Goal: Task Accomplishment & Management: Complete application form

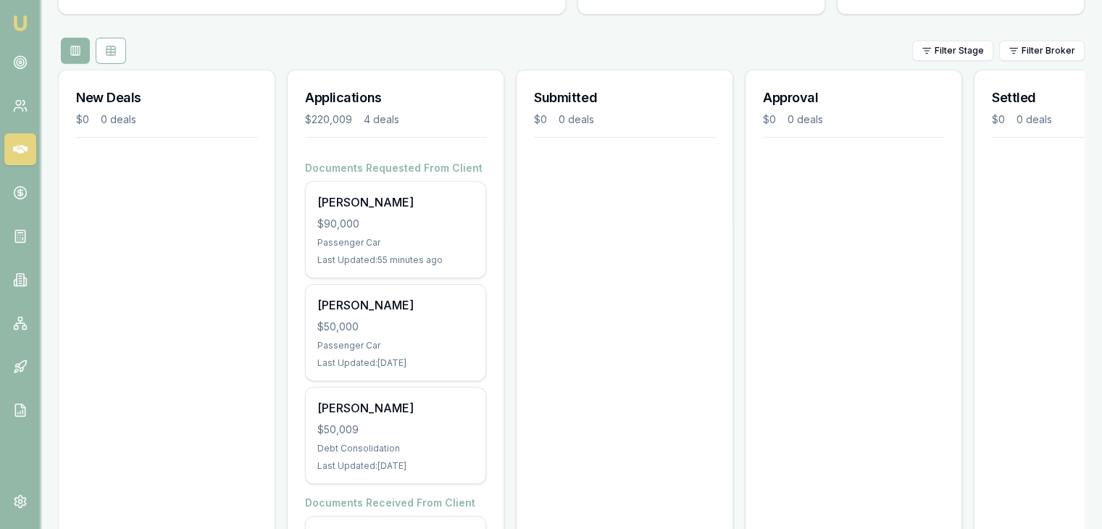
scroll to position [145, 0]
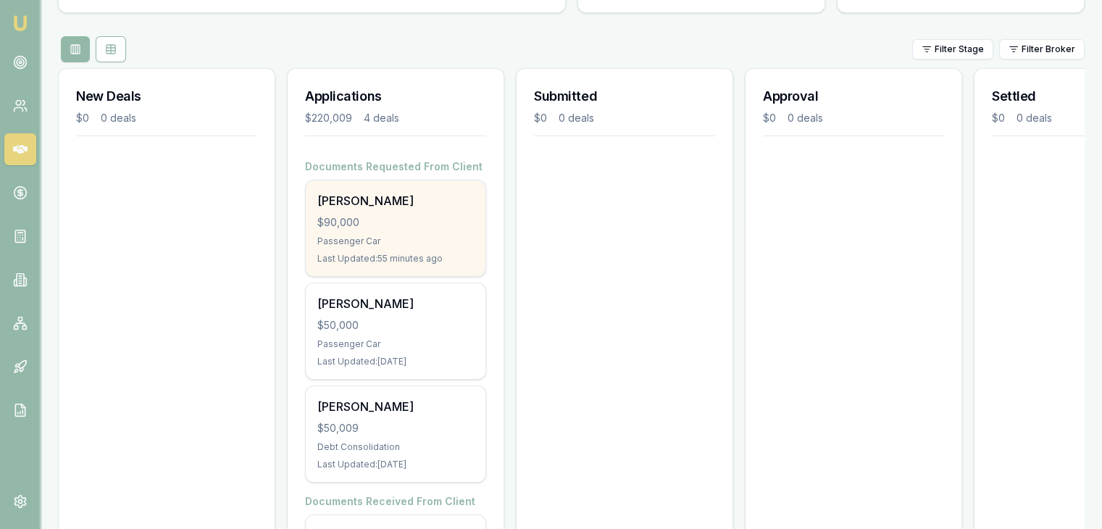
click at [382, 238] on div "Passenger Car" at bounding box center [395, 241] width 156 height 12
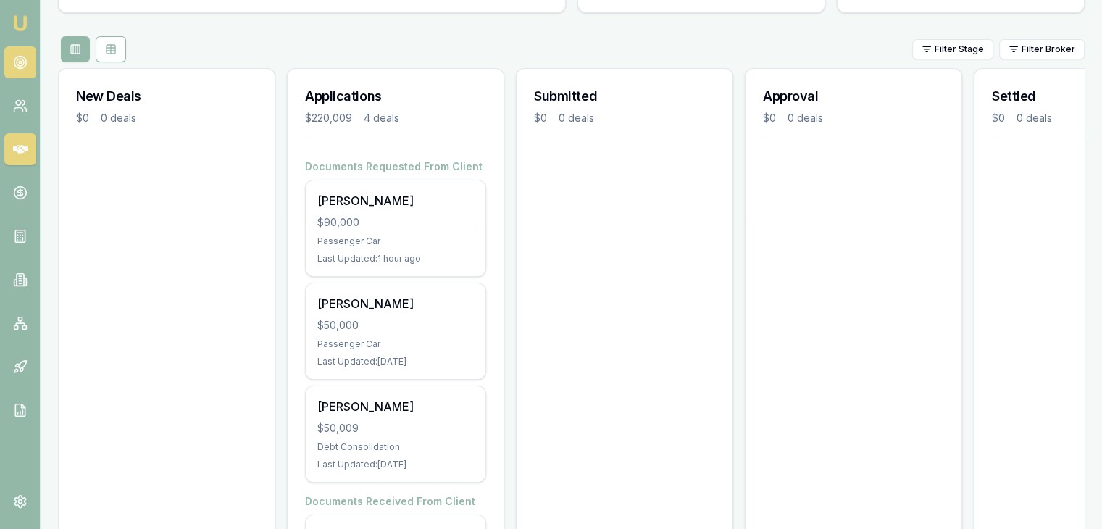
click at [17, 62] on icon at bounding box center [20, 62] width 14 height 14
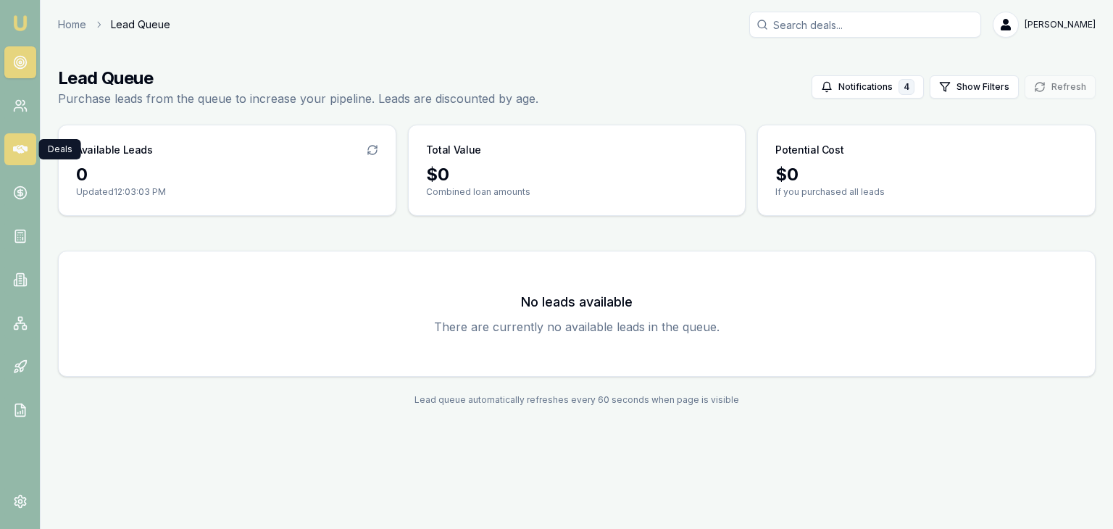
click at [14, 146] on icon at bounding box center [20, 149] width 14 height 9
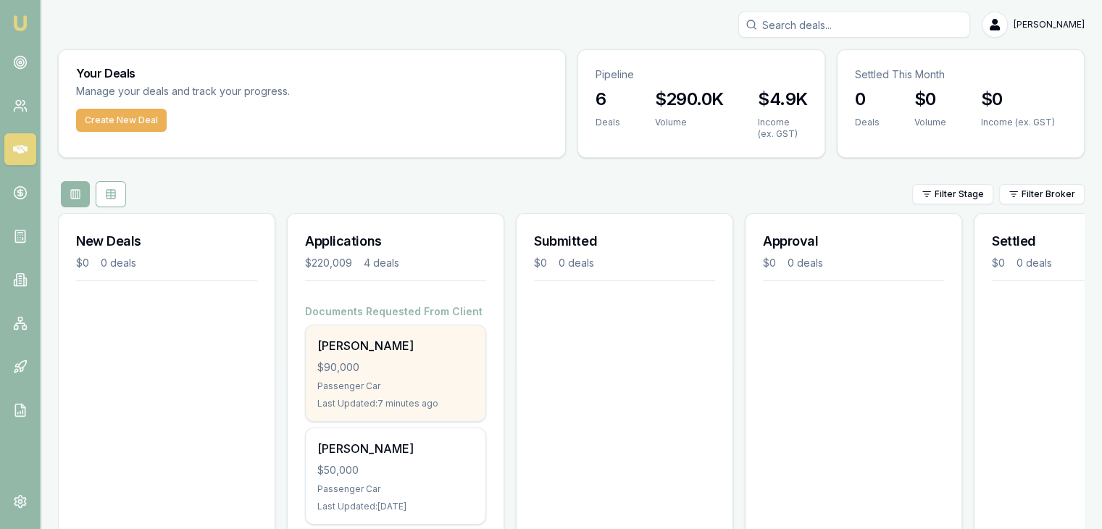
click at [362, 388] on div "Passenger Car" at bounding box center [395, 386] width 156 height 12
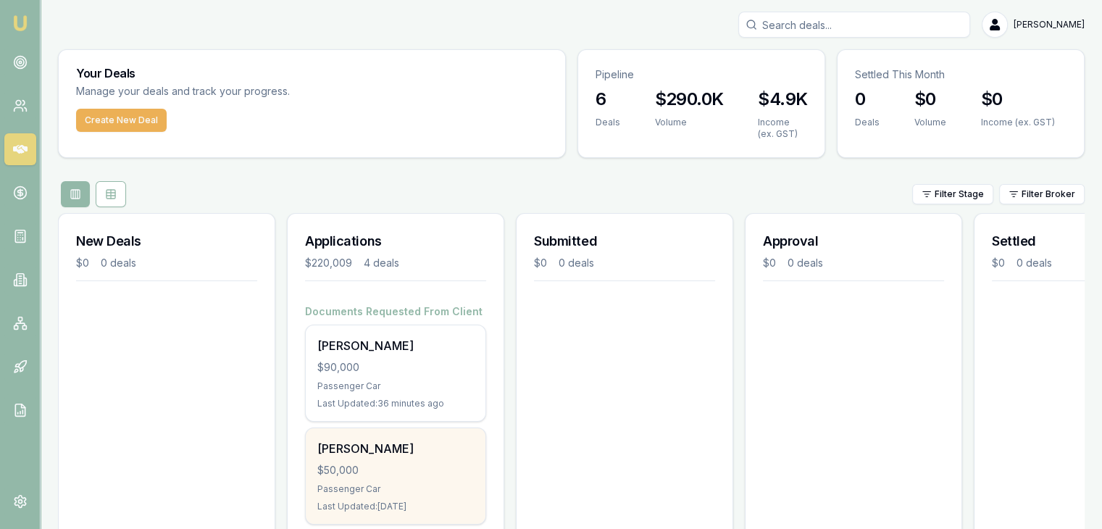
click at [347, 483] on div "Passenger Car" at bounding box center [395, 489] width 156 height 12
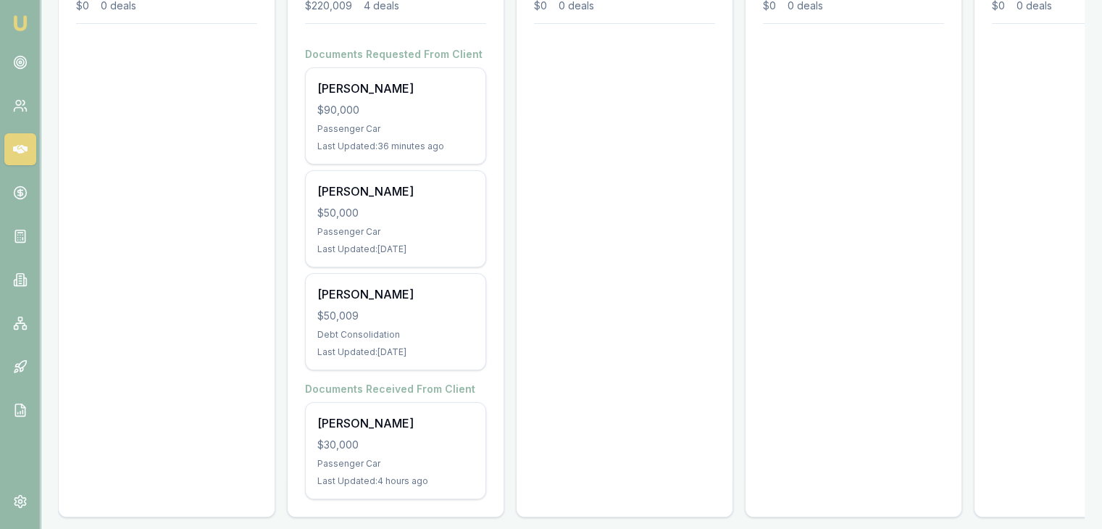
scroll to position [278, 0]
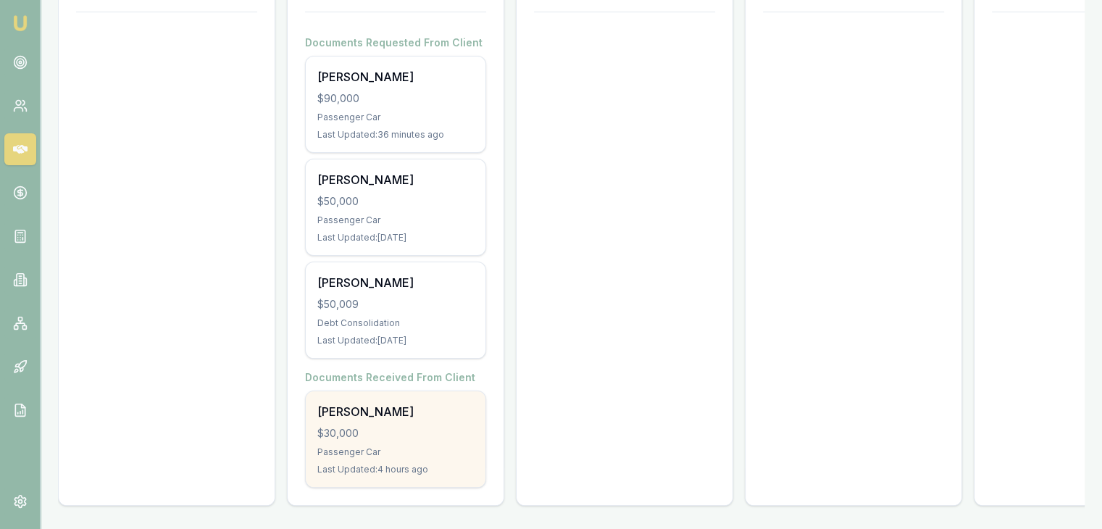
click at [342, 426] on div "$30,000" at bounding box center [395, 433] width 156 height 14
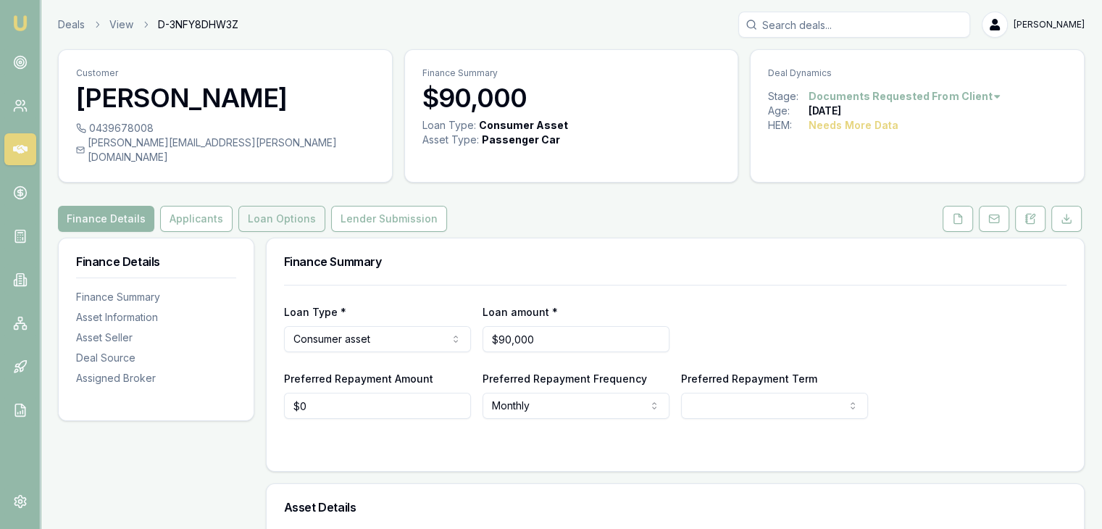
click at [261, 206] on button "Loan Options" at bounding box center [281, 219] width 87 height 26
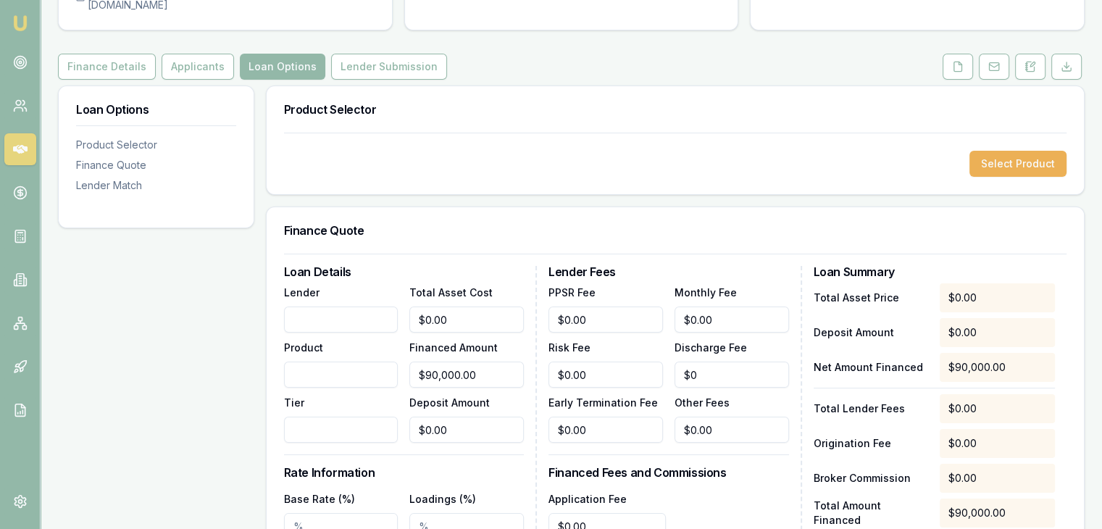
scroll to position [145, 0]
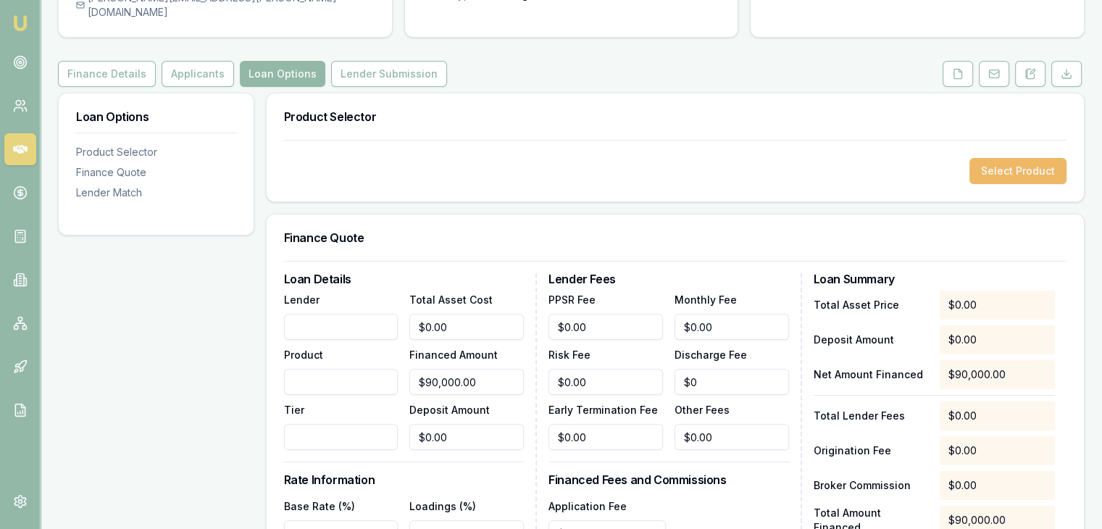
click at [1013, 158] on button "Select Product" at bounding box center [1017, 171] width 97 height 26
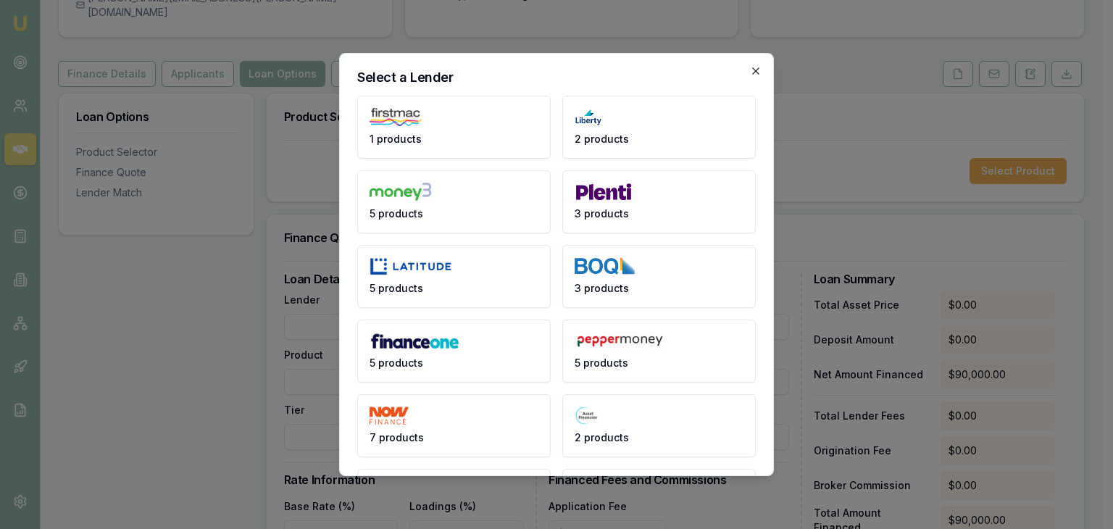
click at [752, 69] on icon "button" at bounding box center [755, 70] width 7 height 7
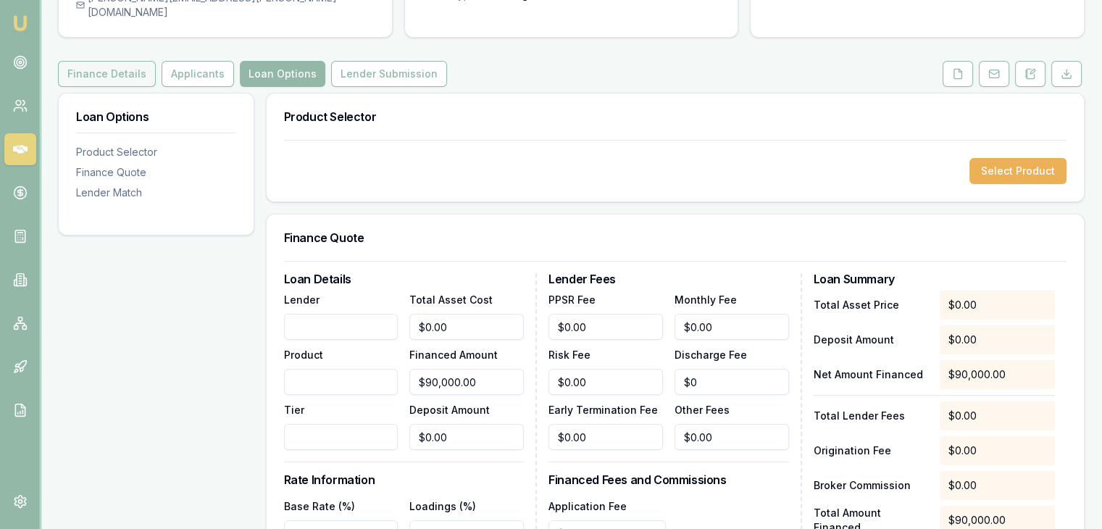
click at [108, 61] on button "Finance Details" at bounding box center [107, 74] width 98 height 26
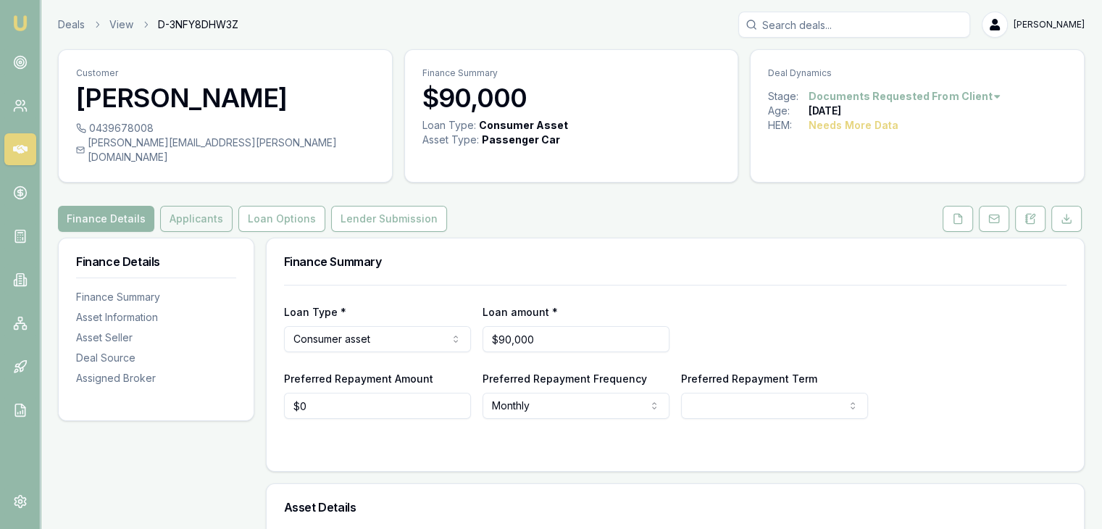
click at [195, 209] on button "Applicants" at bounding box center [196, 219] width 72 height 26
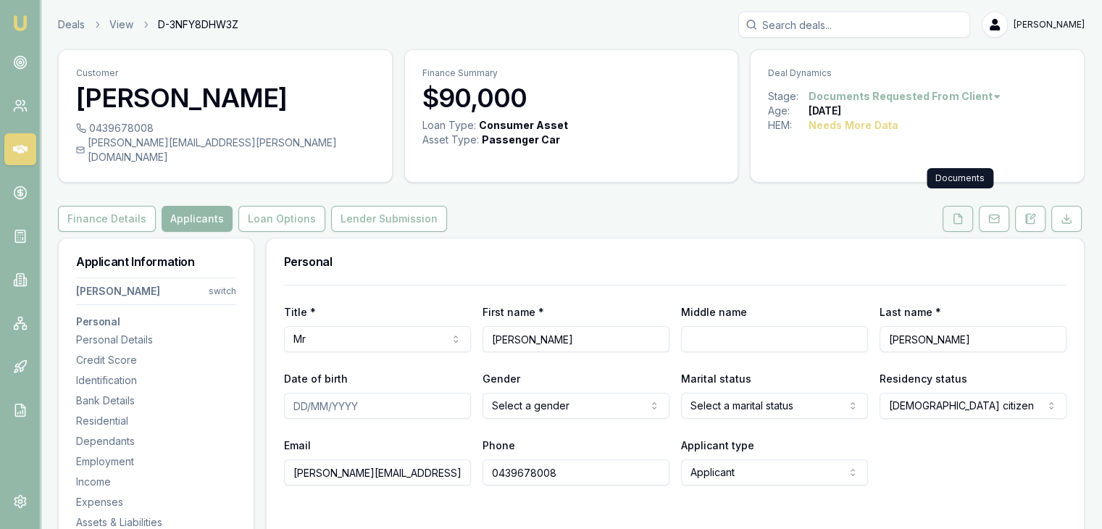
click at [958, 213] on icon at bounding box center [958, 219] width 12 height 12
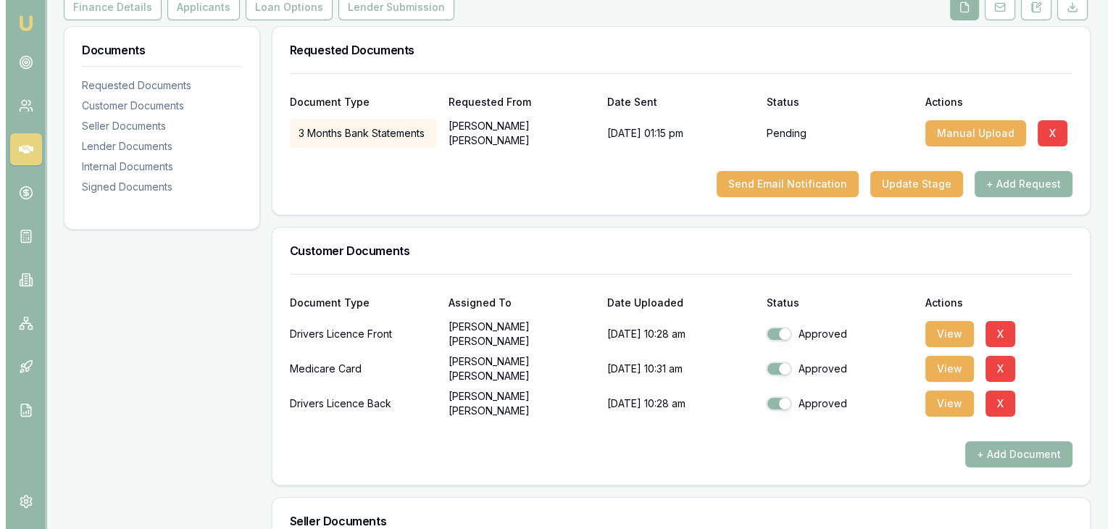
scroll to position [290, 0]
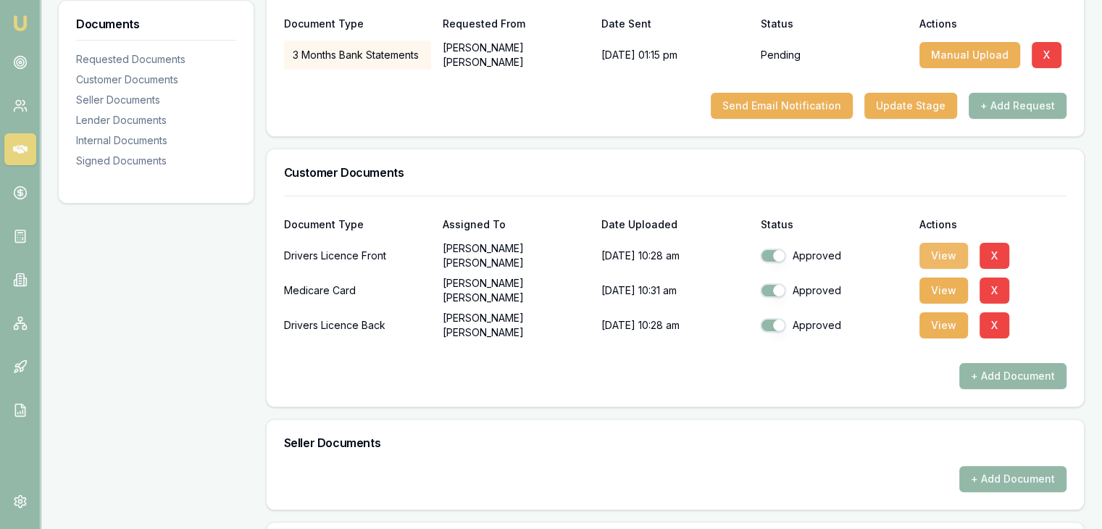
click at [945, 243] on button "View" at bounding box center [943, 256] width 49 height 26
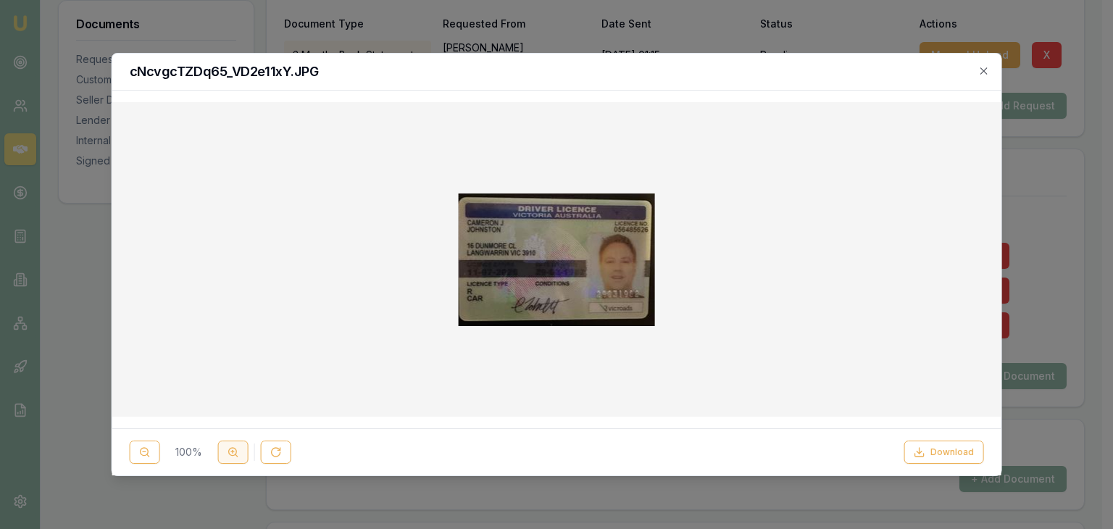
click at [233, 453] on icon at bounding box center [233, 452] width 12 height 12
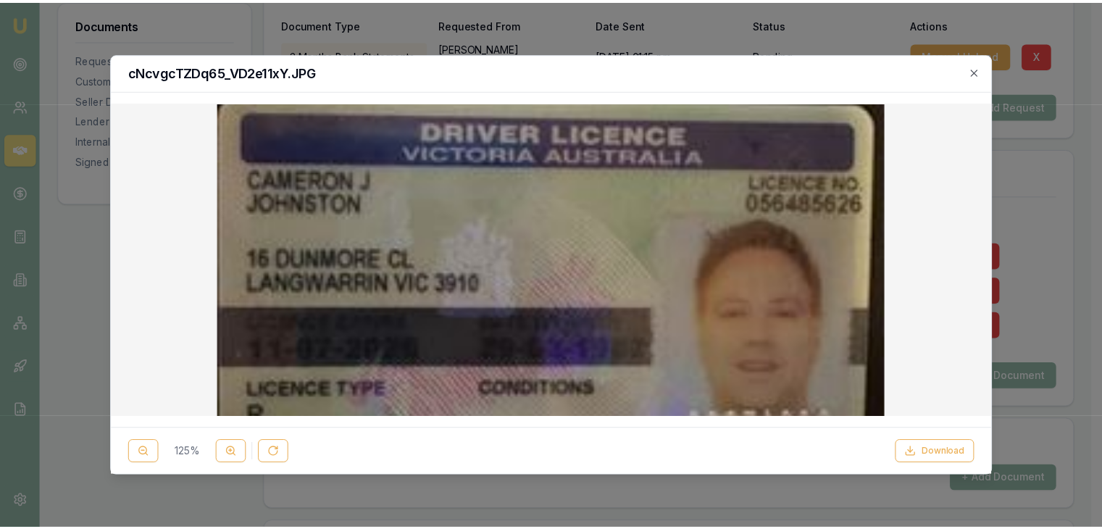
scroll to position [0, 0]
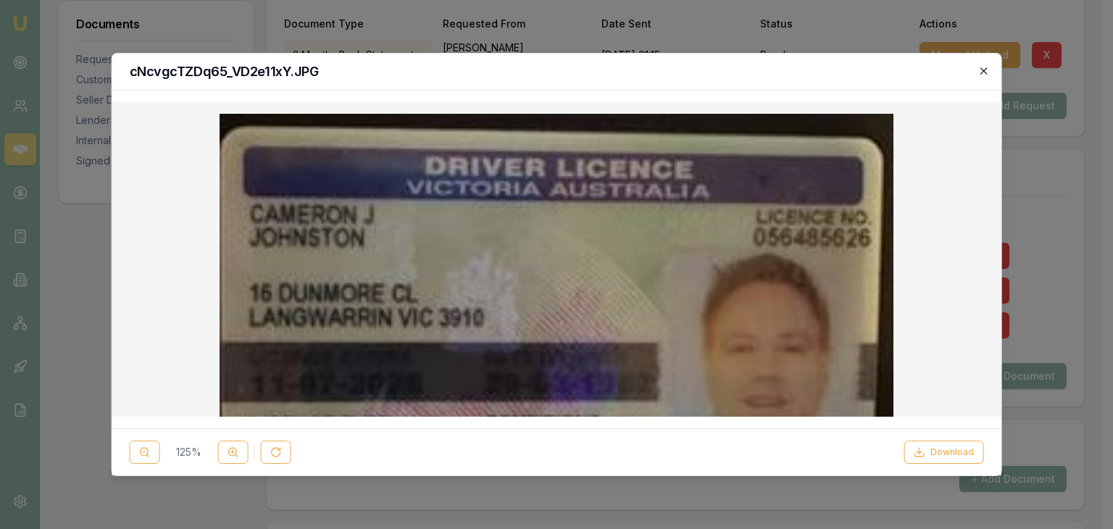
click at [982, 70] on icon "button" at bounding box center [983, 71] width 12 height 12
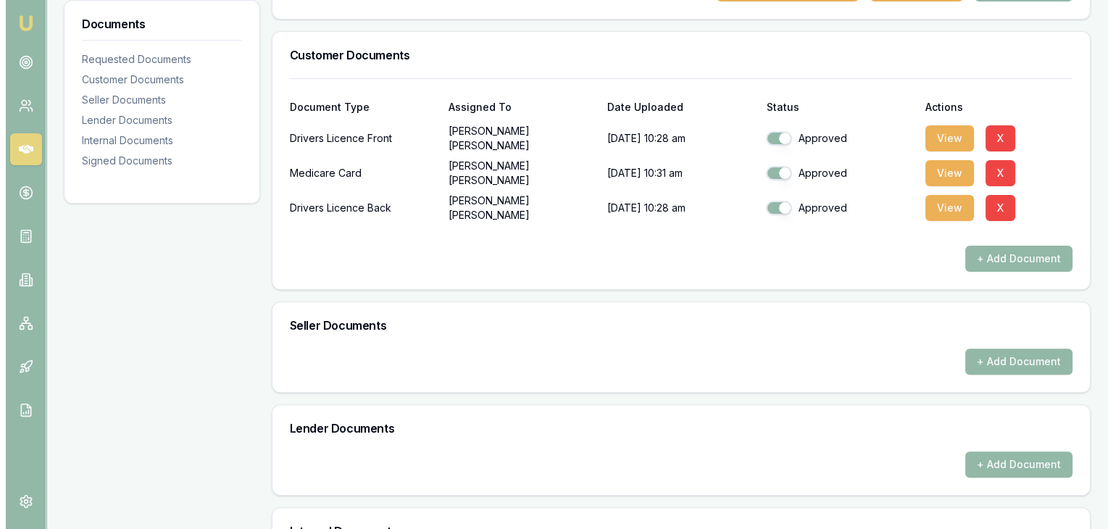
scroll to position [435, 0]
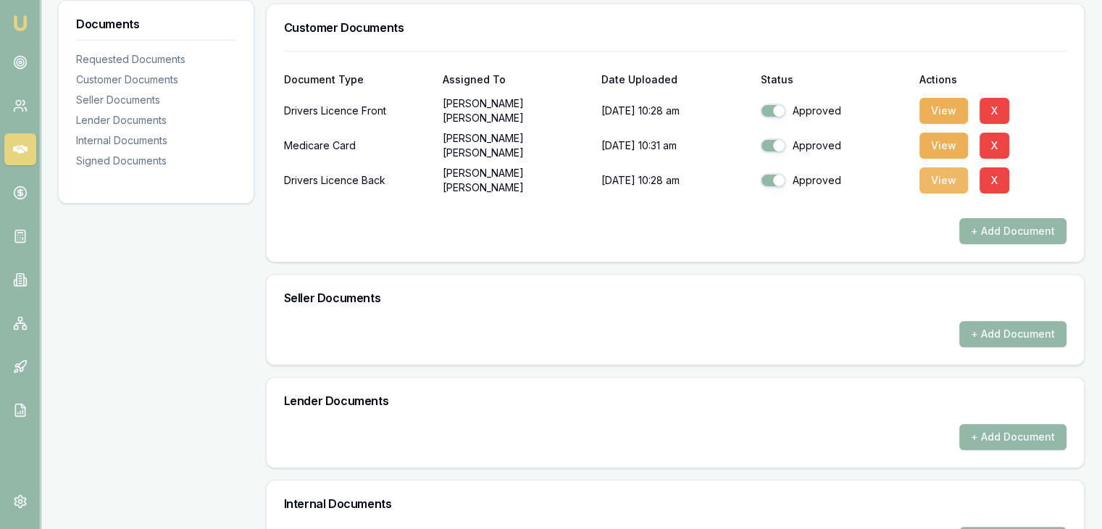
click at [940, 167] on button "View" at bounding box center [943, 180] width 49 height 26
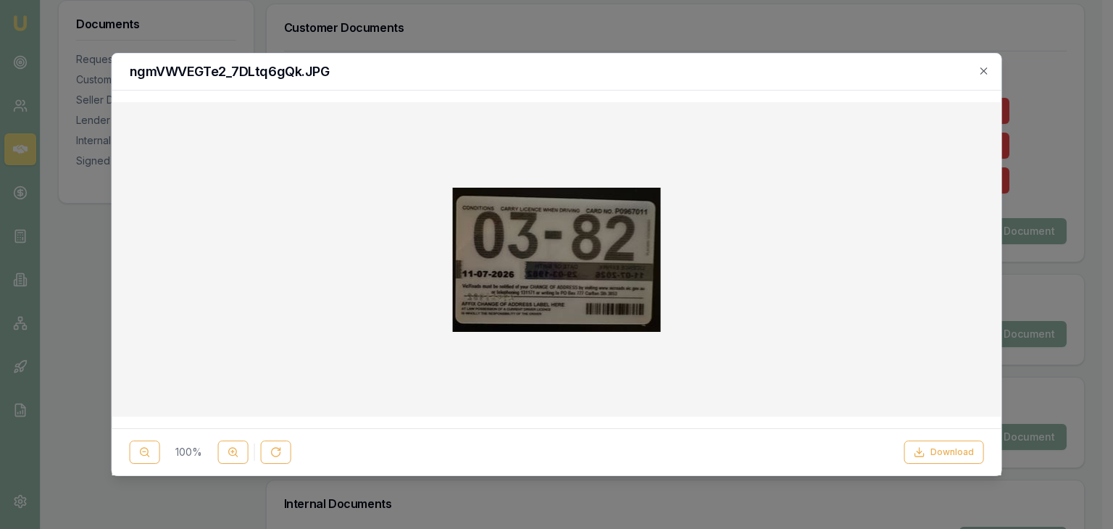
click at [658, 281] on img at bounding box center [556, 260] width 208 height 144
click at [232, 454] on icon at bounding box center [233, 452] width 12 height 12
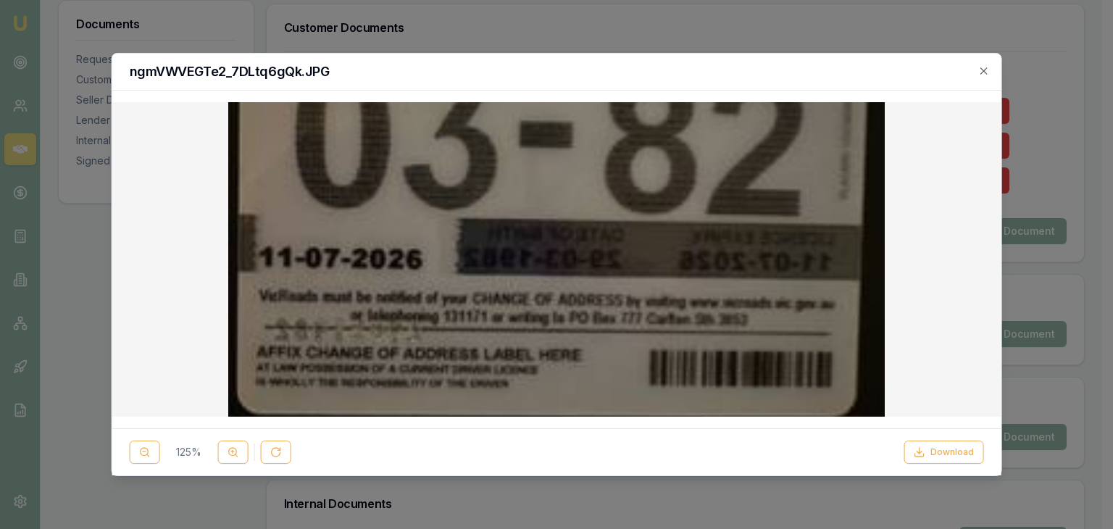
scroll to position [152, 0]
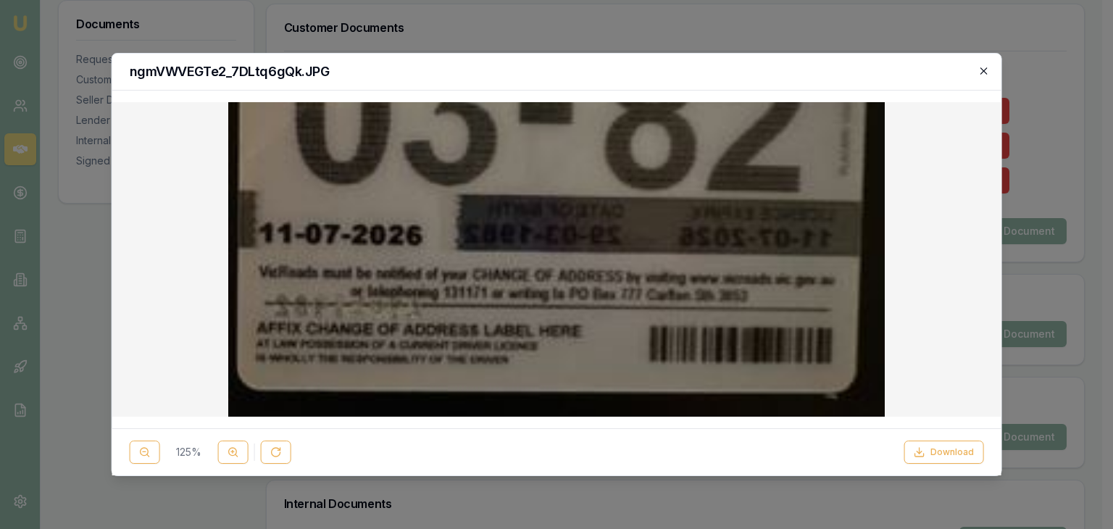
click at [983, 71] on icon "button" at bounding box center [983, 70] width 7 height 7
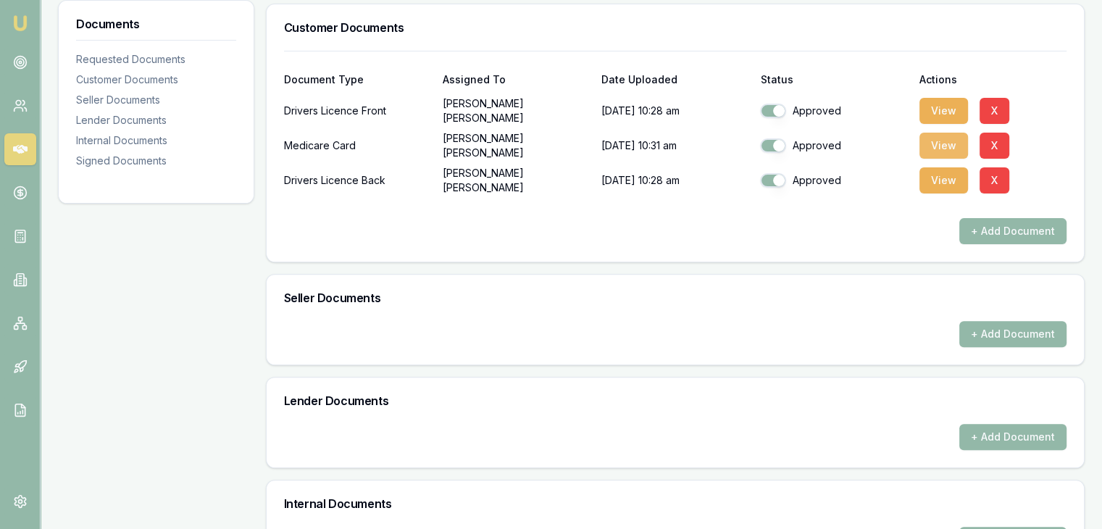
click at [942, 133] on button "View" at bounding box center [943, 146] width 49 height 26
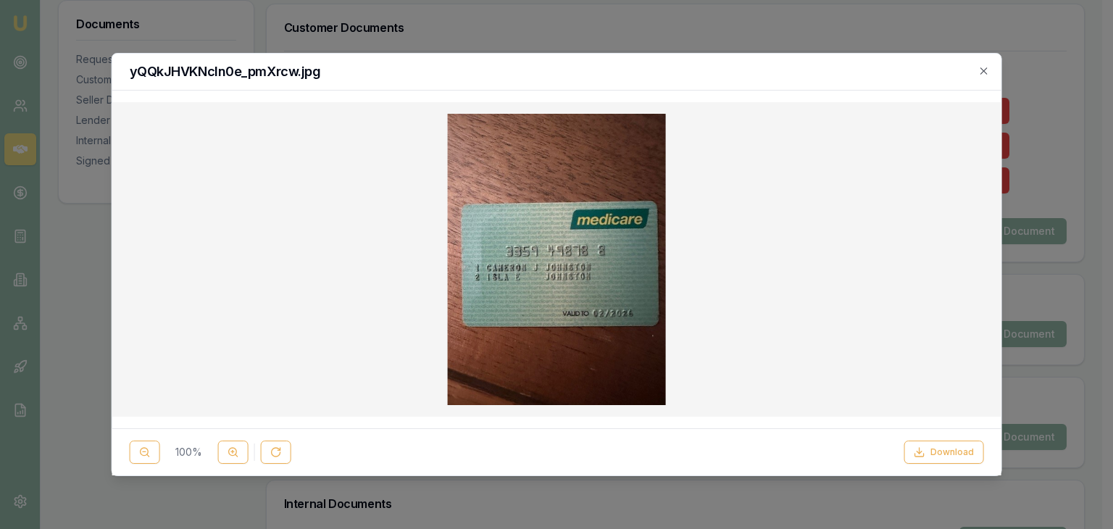
click at [983, 70] on icon "button" at bounding box center [983, 71] width 12 height 12
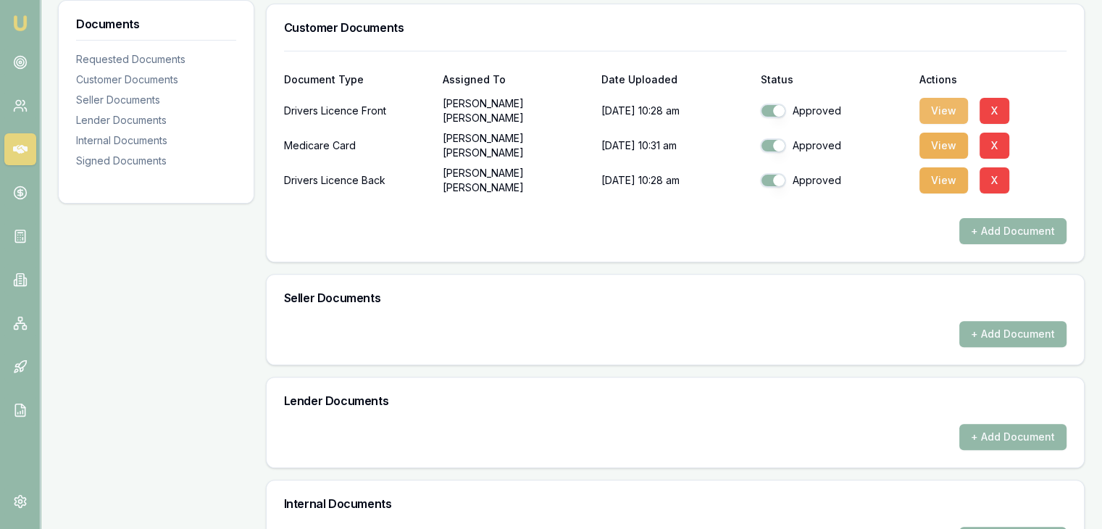
click at [946, 98] on button "View" at bounding box center [943, 111] width 49 height 26
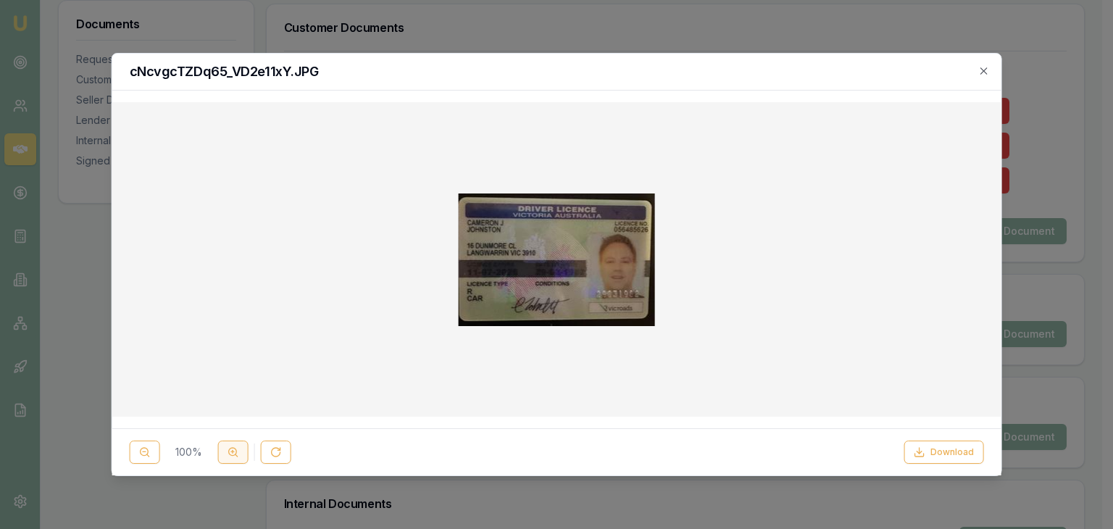
click at [227, 453] on icon at bounding box center [233, 452] width 12 height 12
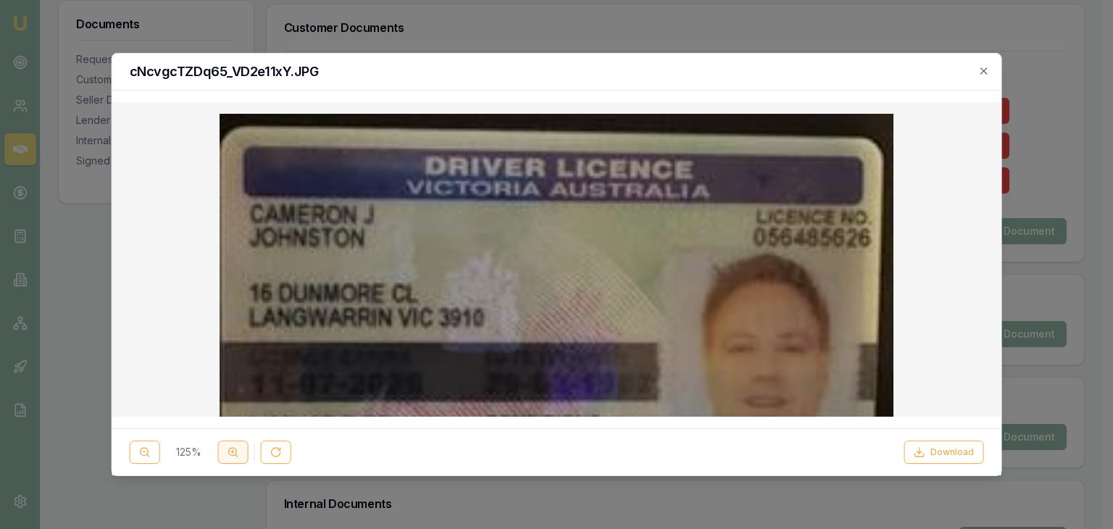
click at [230, 452] on icon at bounding box center [233, 452] width 12 height 12
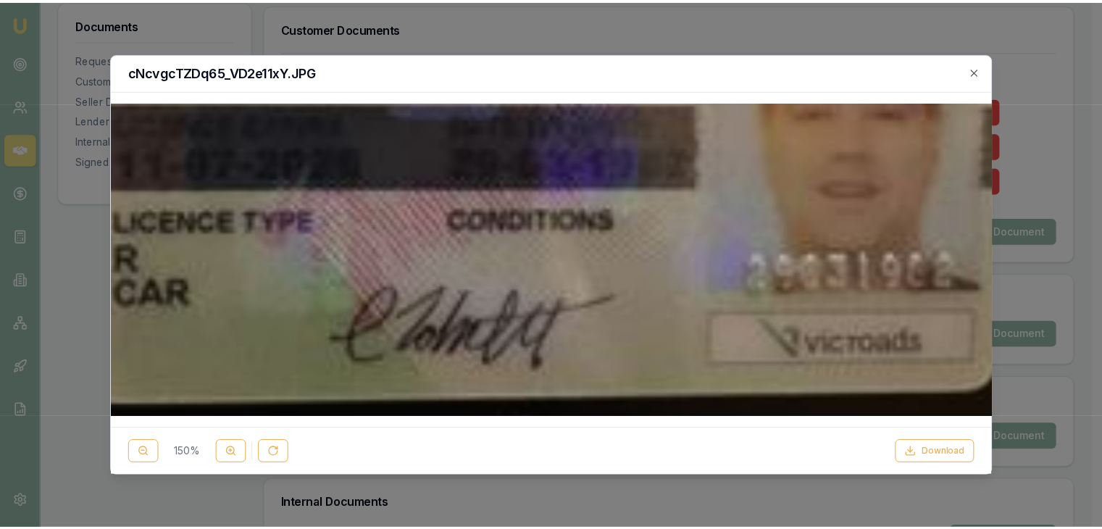
scroll to position [267, 0]
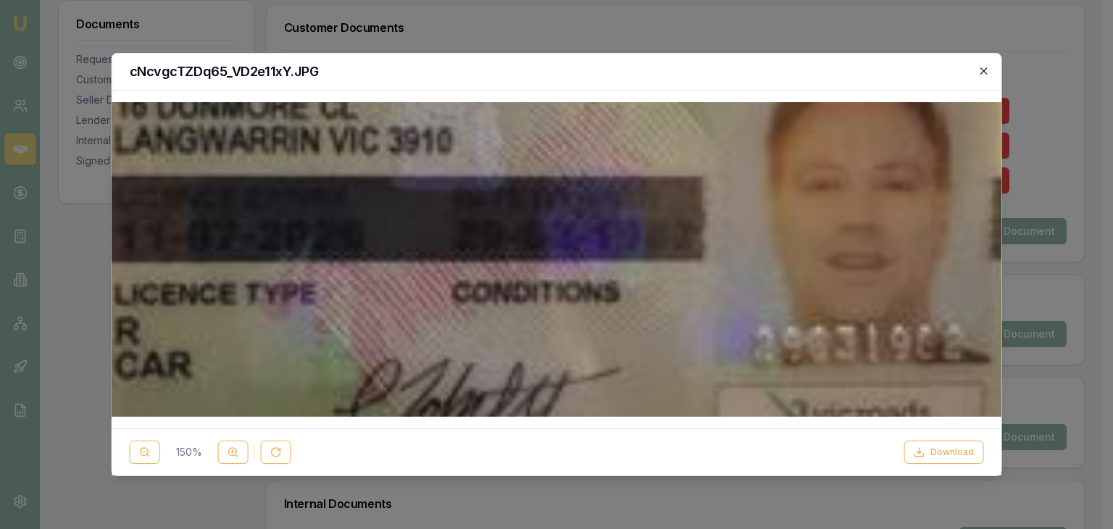
click at [984, 70] on icon "button" at bounding box center [983, 70] width 7 height 7
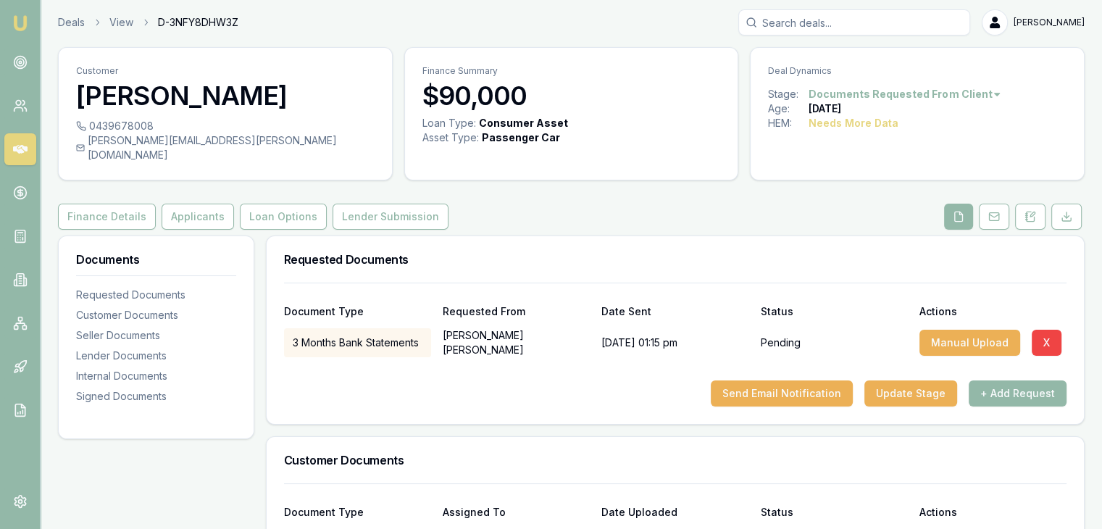
scroll to position [0, 0]
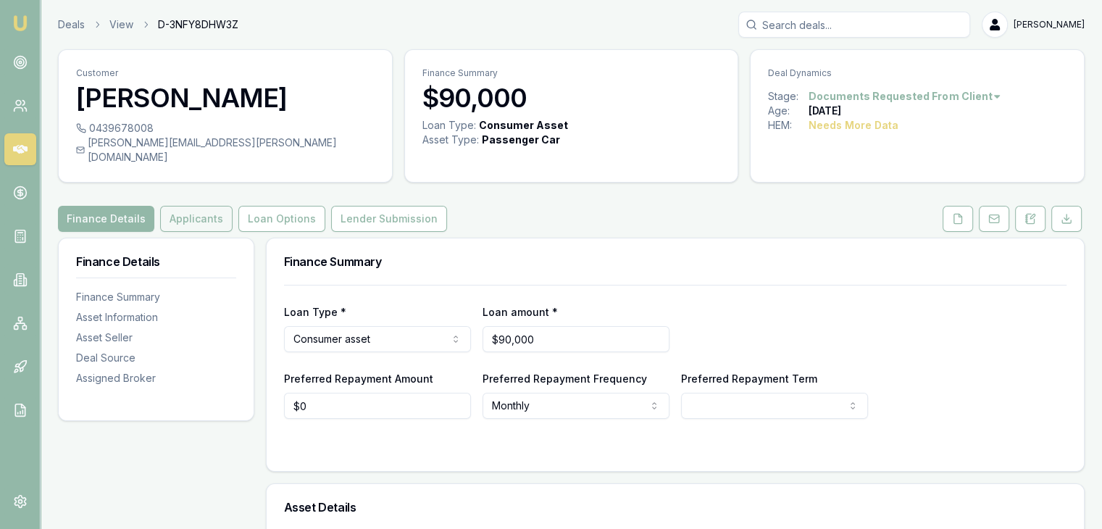
click at [177, 206] on button "Applicants" at bounding box center [196, 219] width 72 height 26
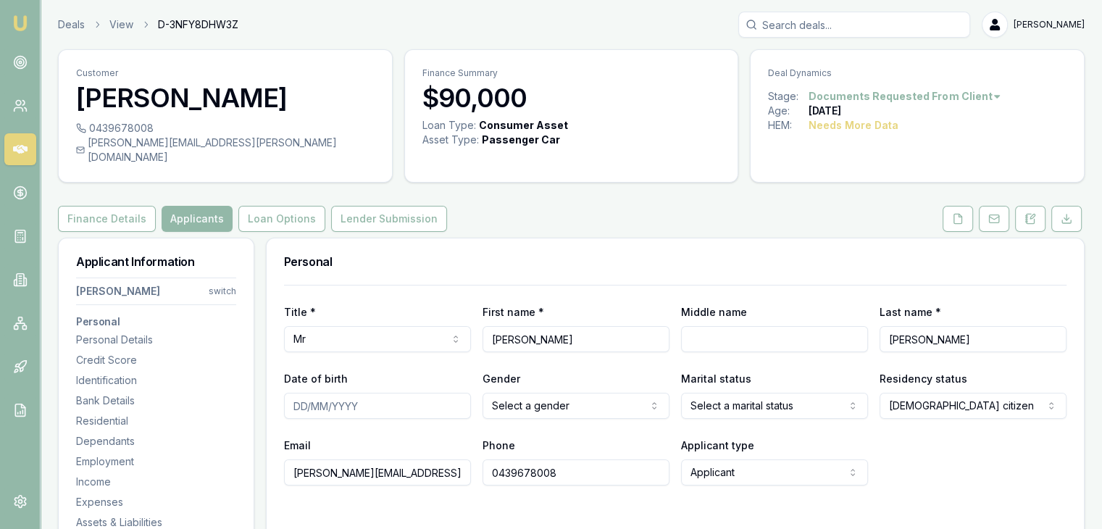
click at [690, 330] on input "Middle name" at bounding box center [774, 339] width 187 height 26
type input "J"
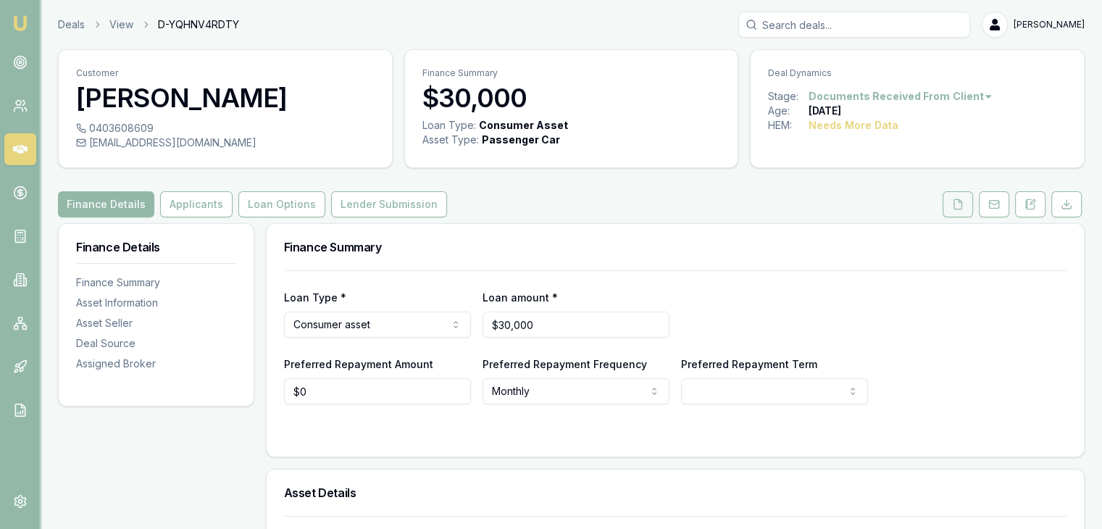
click at [959, 204] on icon at bounding box center [958, 204] width 12 height 12
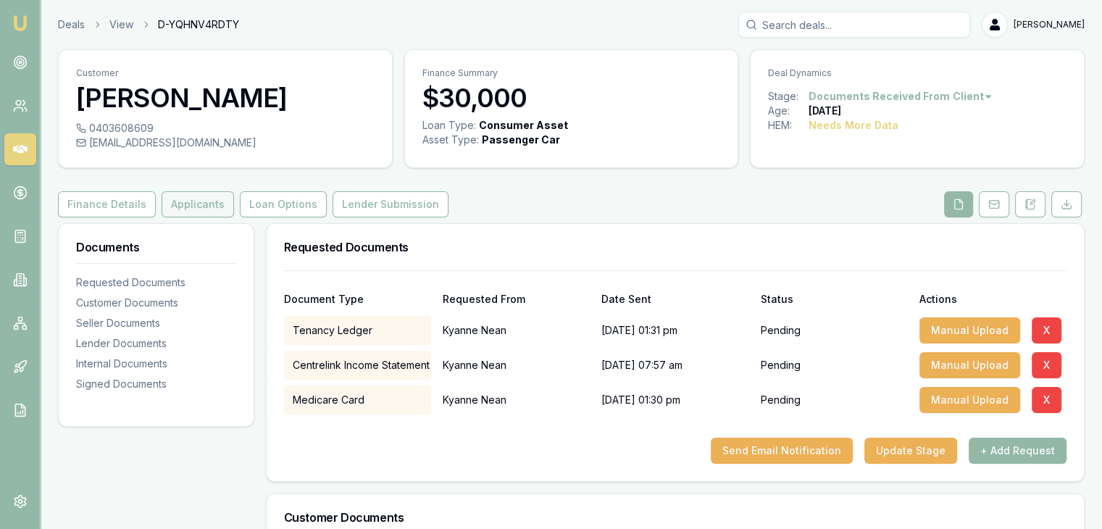
click at [185, 209] on button "Applicants" at bounding box center [198, 204] width 72 height 26
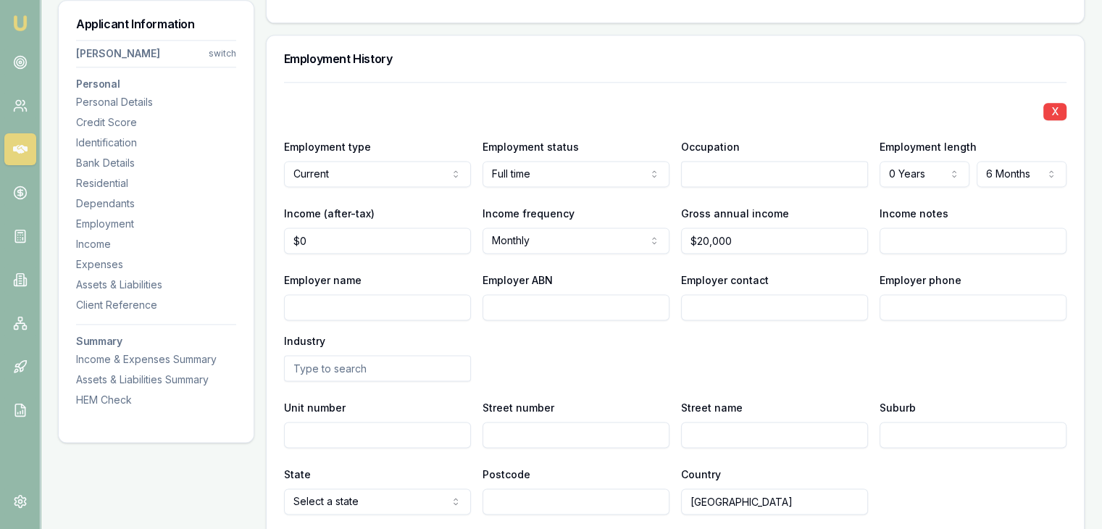
scroll to position [1956, 0]
